Goal: Task Accomplishment & Management: Manage account settings

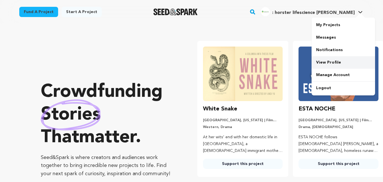
scroll to position [0, 100]
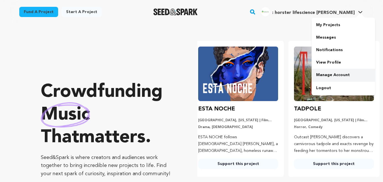
click at [327, 72] on link "Manage Account" at bounding box center [344, 75] width 64 height 12
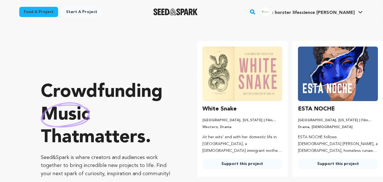
scroll to position [0, 0]
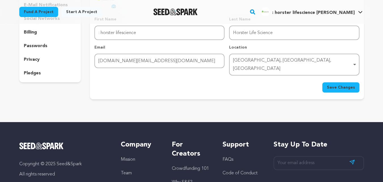
scroll to position [49, 0]
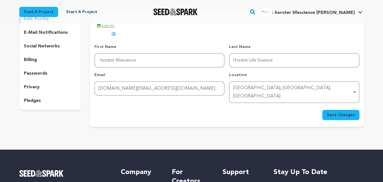
click at [40, 44] on p "social networks" at bounding box center [42, 46] width 36 height 7
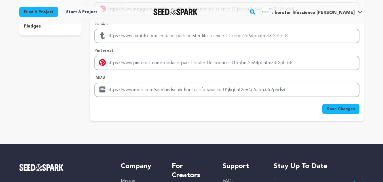
scroll to position [125, 0]
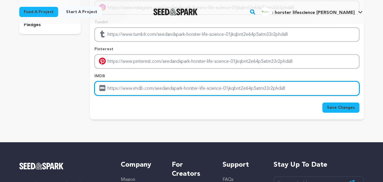
click at [138, 92] on input "Enter IMDB profile link" at bounding box center [226, 88] width 265 height 14
paste input "[URL][DOMAIN_NAME]"
type input "[URL][DOMAIN_NAME]"
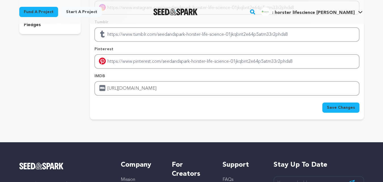
click at [334, 105] on span "Save Changes" at bounding box center [341, 108] width 28 height 6
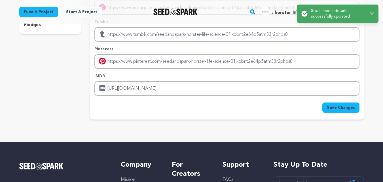
click at [372, 13] on icon "button" at bounding box center [371, 13] width 3 height 3
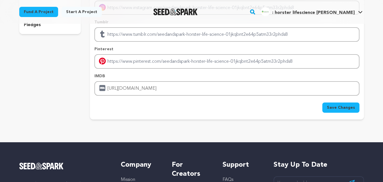
click at [362, 12] on icon at bounding box center [360, 12] width 4 height 2
